Goal: Information Seeking & Learning: Learn about a topic

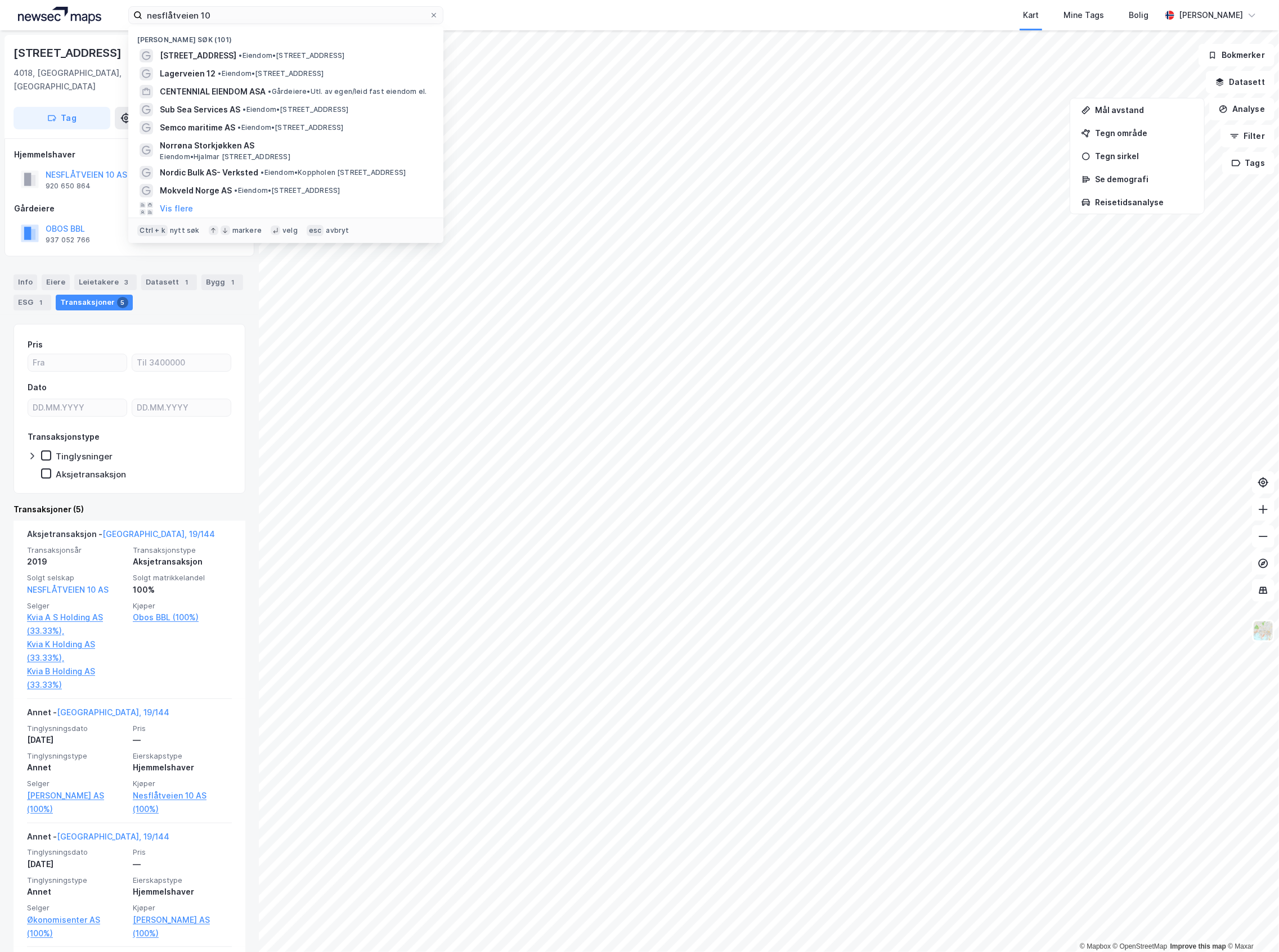
click at [101, 30] on div "nesflåtveien 10 Nylige søk (101) [STREET_ADDRESS] • Eiendom • [STREET_ADDRESS] …" at bounding box center [639, 476] width 1279 height 952
drag, startPoint x: 306, startPoint y: 13, endPoint x: 109, endPoint y: 23, distance: 197.3
click at [109, 23] on div "nesflåtveien 10 Nylige søk (101) [STREET_ADDRESS] • Eiendom • [STREET_ADDRESS] …" at bounding box center [639, 15] width 1279 height 30
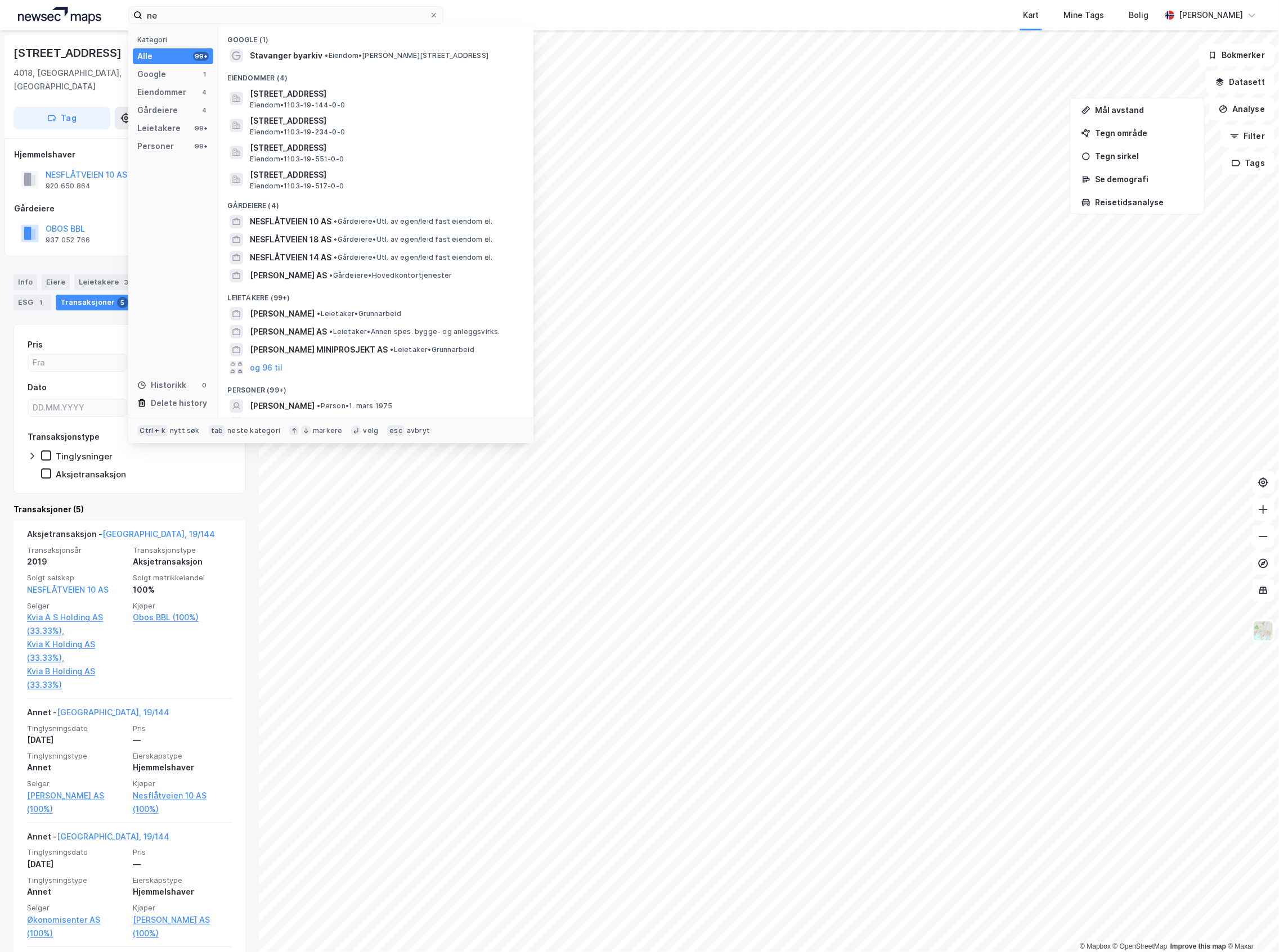
type input "n"
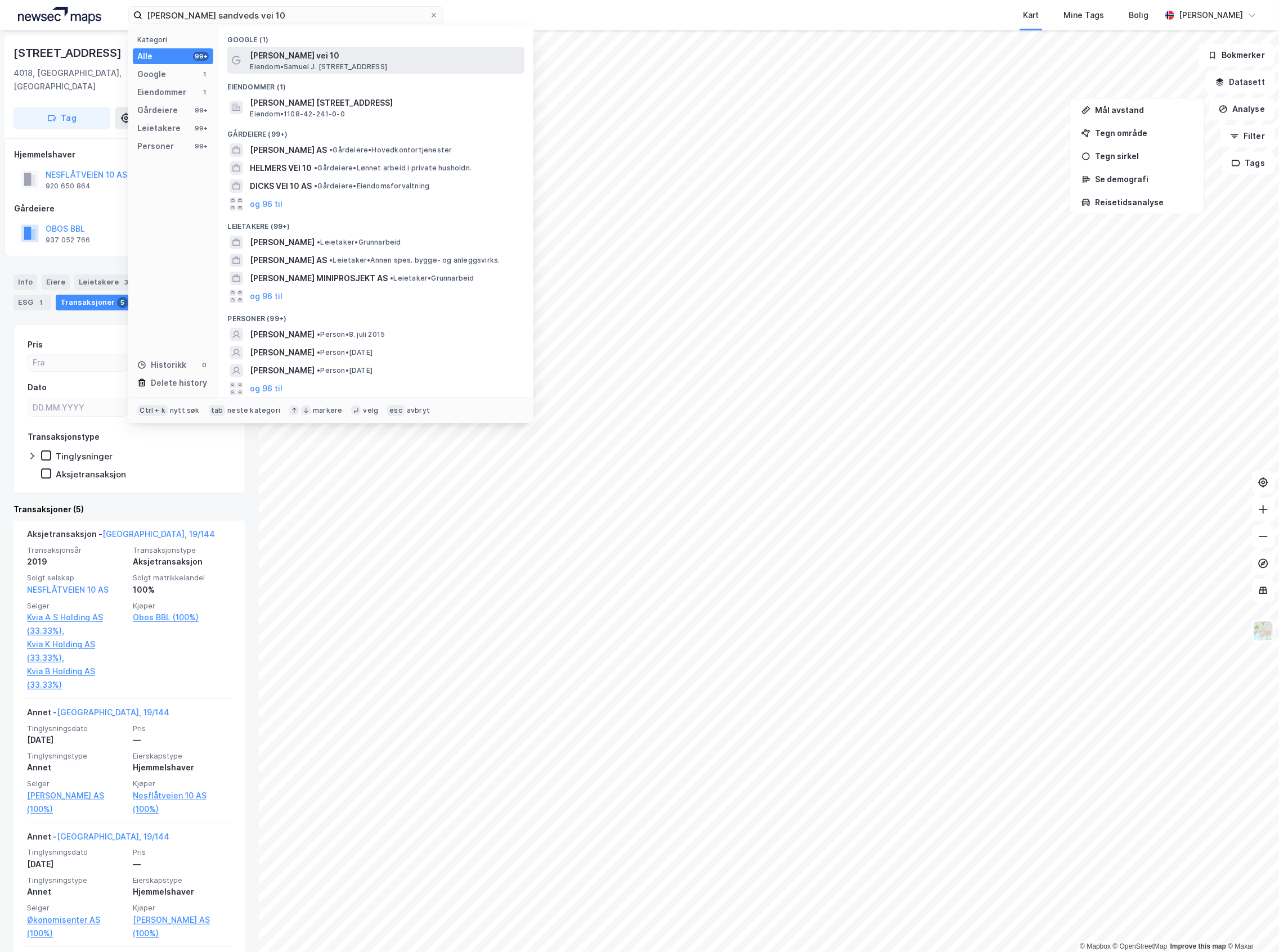
type input "[PERSON_NAME] sandveds vei 10"
click at [313, 51] on span "[PERSON_NAME] vei 10" at bounding box center [385, 55] width 270 height 13
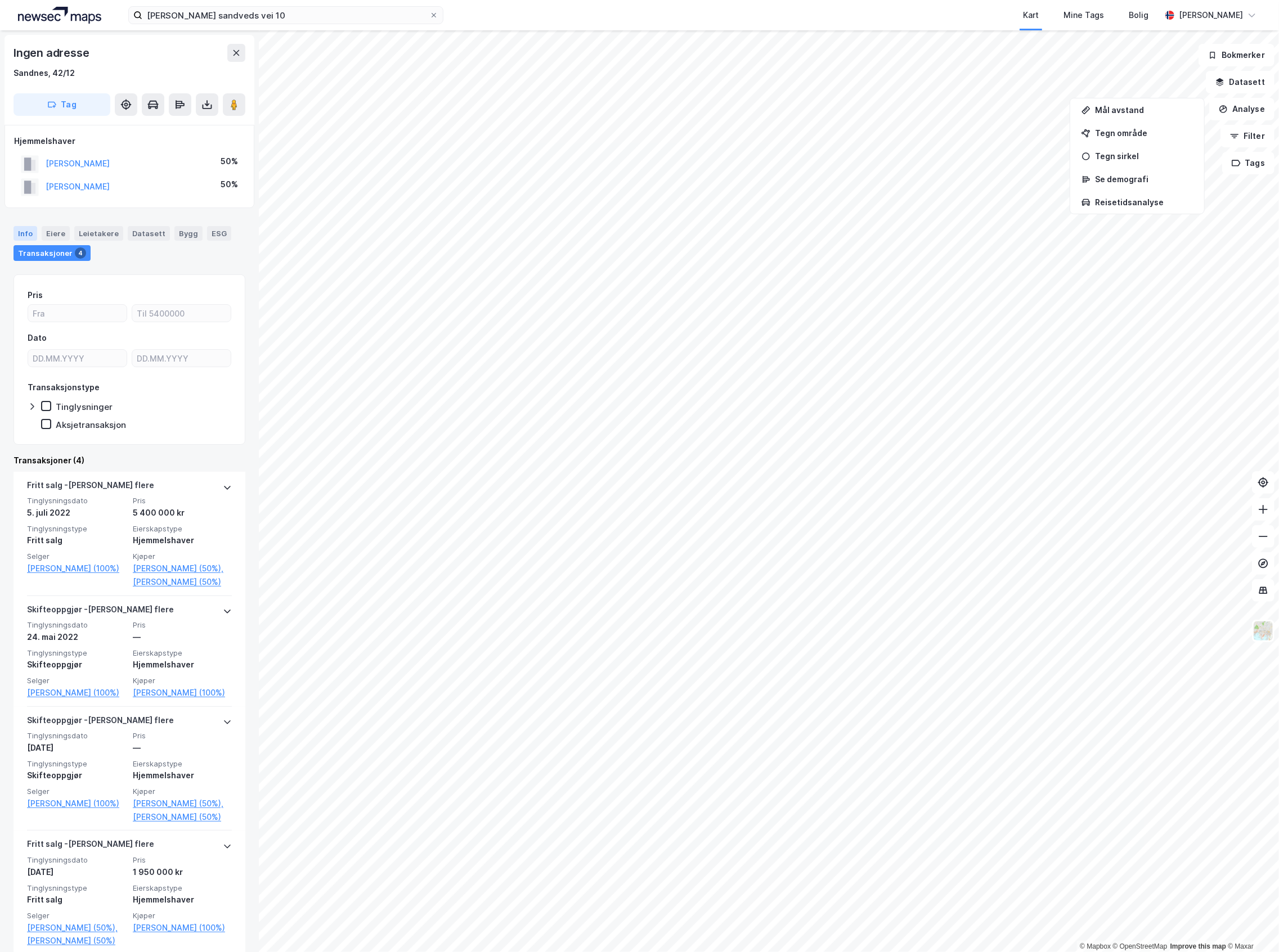
click at [33, 231] on div "Info" at bounding box center [25, 233] width 23 height 15
